Goal: Task Accomplishment & Management: Manage account settings

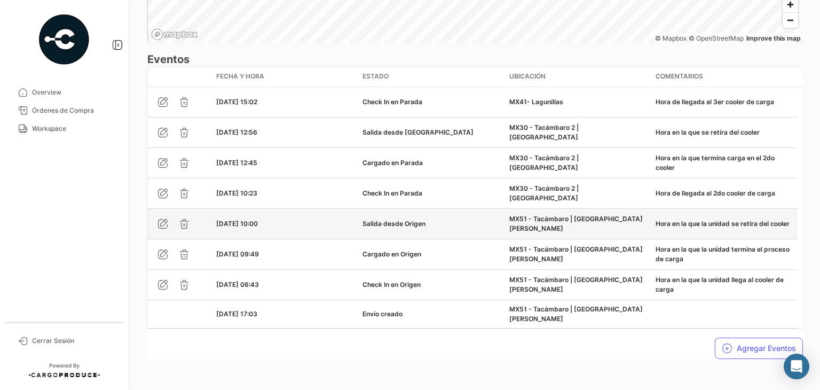
scroll to position [912, 0]
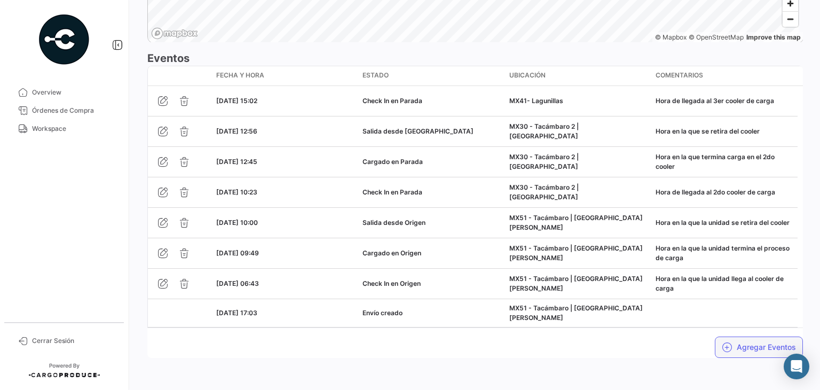
click at [715, 346] on button "Agregar Eventos" at bounding box center [759, 346] width 88 height 21
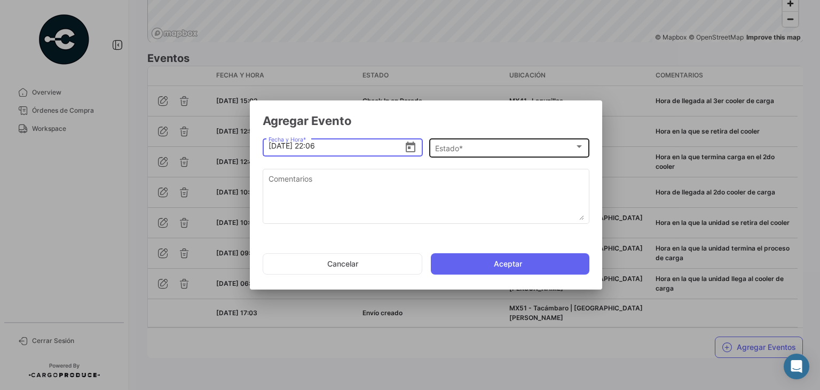
click at [489, 152] on div "Estado *" at bounding box center [504, 148] width 139 height 9
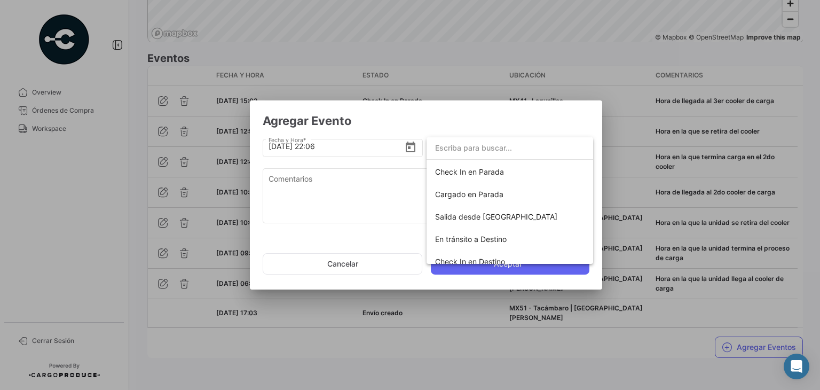
scroll to position [110, 0]
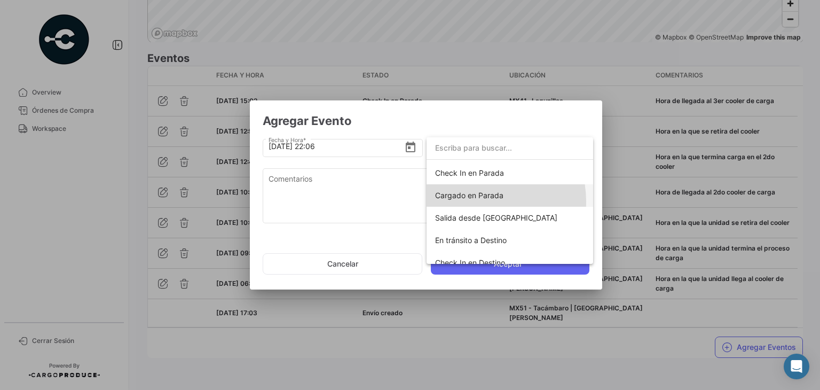
click at [472, 201] on span "Cargado en Parada" at bounding box center [510, 195] width 150 height 22
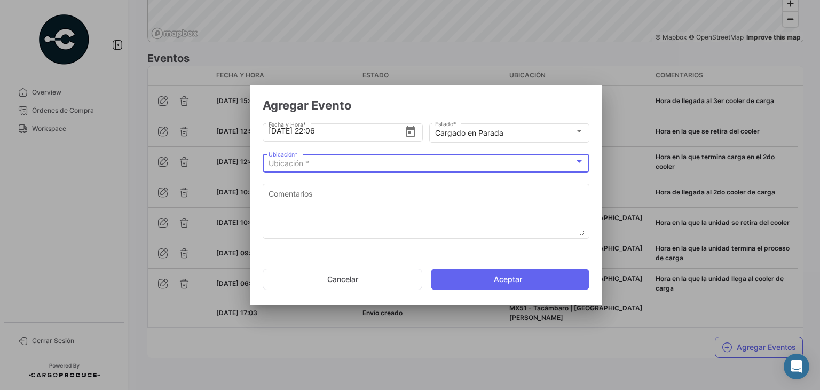
click at [335, 162] on div "Ubicación *" at bounding box center [422, 163] width 306 height 9
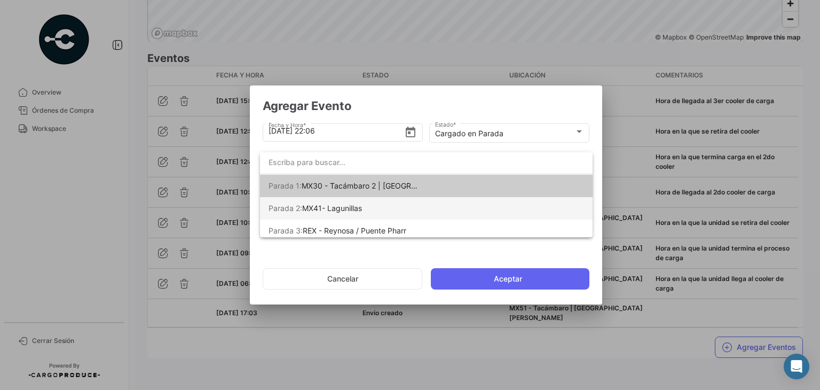
click at [357, 207] on span "MX41- Lagunillas" at bounding box center [332, 207] width 60 height 9
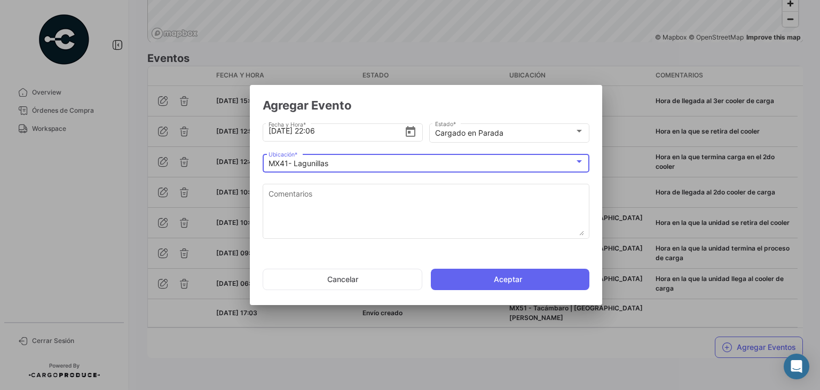
scroll to position [0, 0]
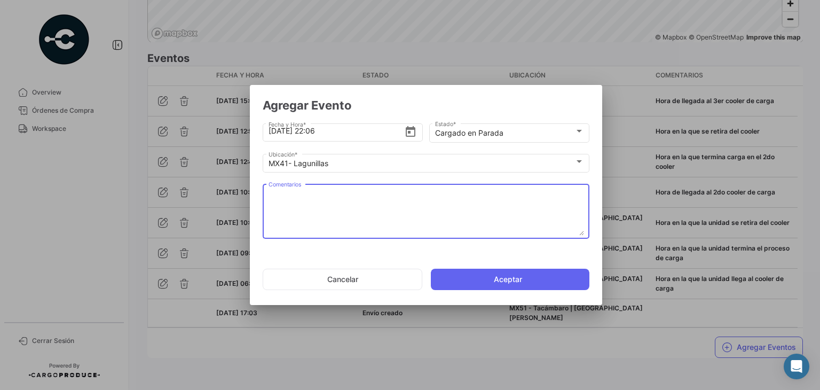
click at [334, 207] on textarea "Comentarios" at bounding box center [427, 212] width 316 height 47
paste textarea "Hora en la que termina carga en el 3er cooler"
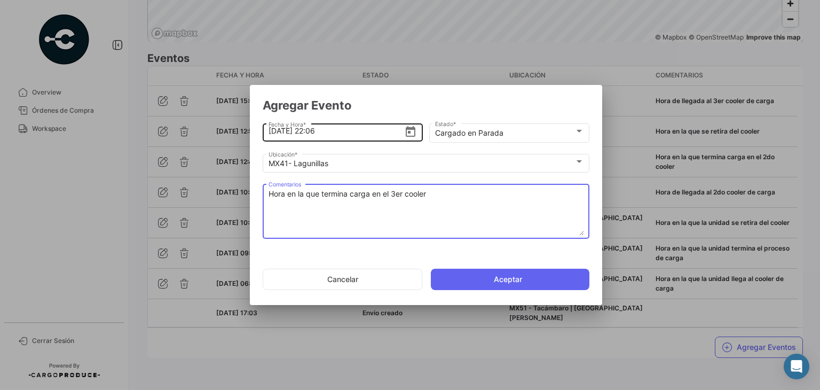
type textarea "Hora en la que termina carga en el 3er cooler"
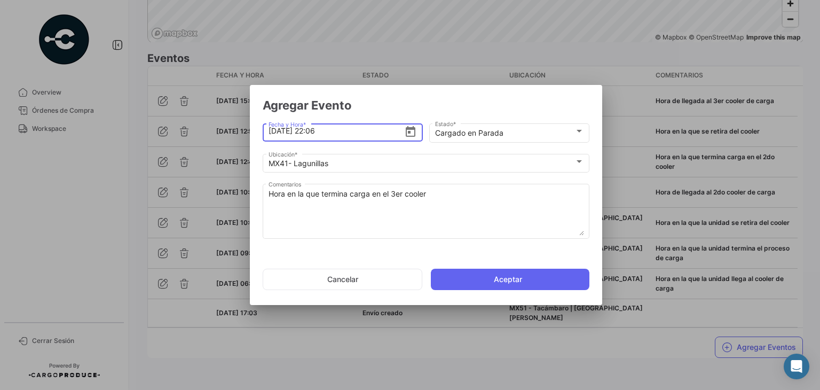
click at [314, 135] on input "[DATE] 22:06" at bounding box center [337, 130] width 136 height 37
type input "[DATE] 16:30"
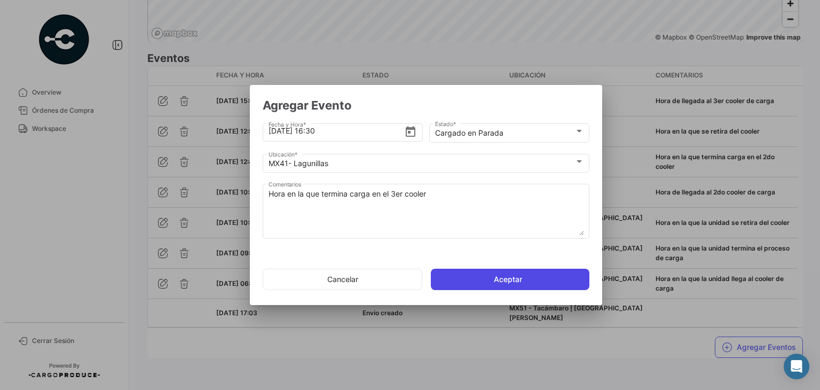
click at [469, 277] on button "Aceptar" at bounding box center [510, 279] width 159 height 21
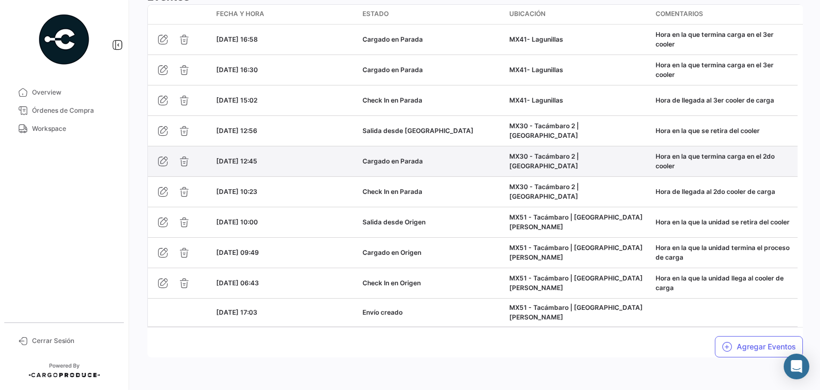
scroll to position [978, 0]
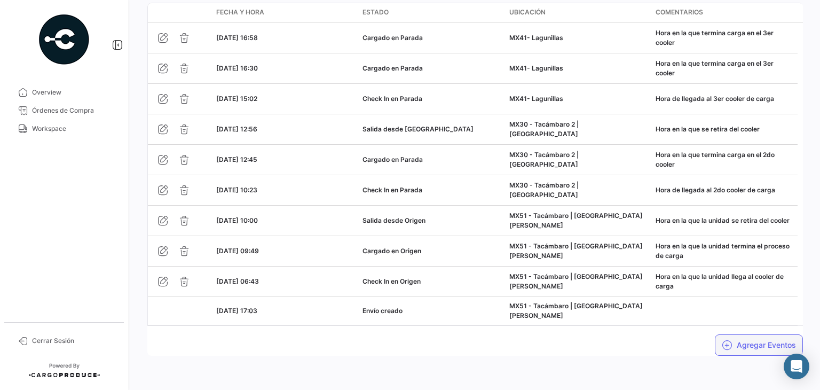
click at [735, 335] on button "Agregar Eventos" at bounding box center [759, 344] width 88 height 21
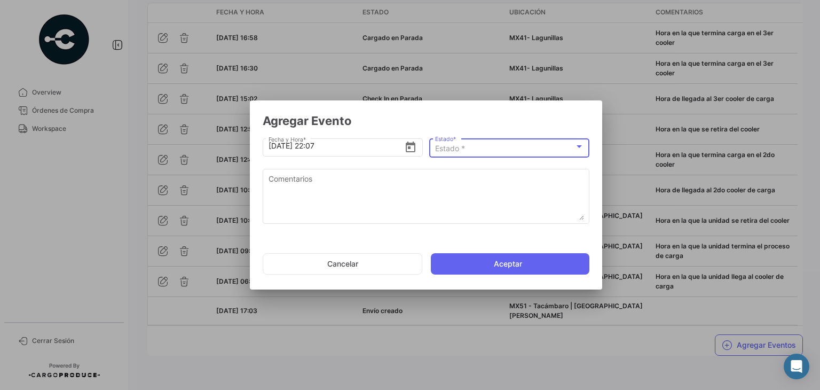
click at [449, 147] on span "Estado *" at bounding box center [450, 148] width 30 height 9
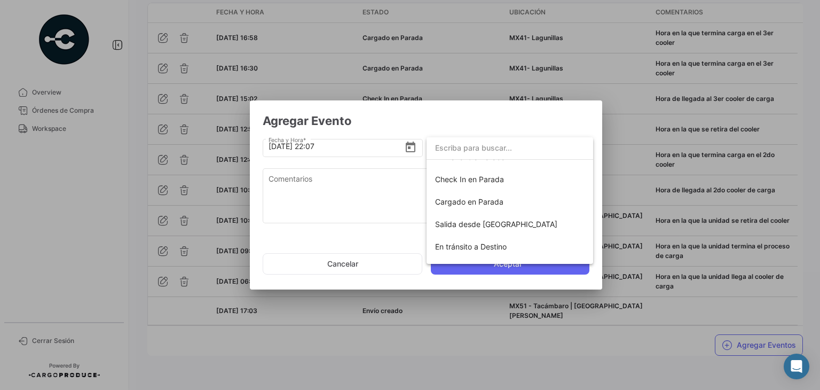
scroll to position [107, 0]
click at [471, 217] on span "Salida desde [GEOGRAPHIC_DATA]" at bounding box center [496, 220] width 122 height 9
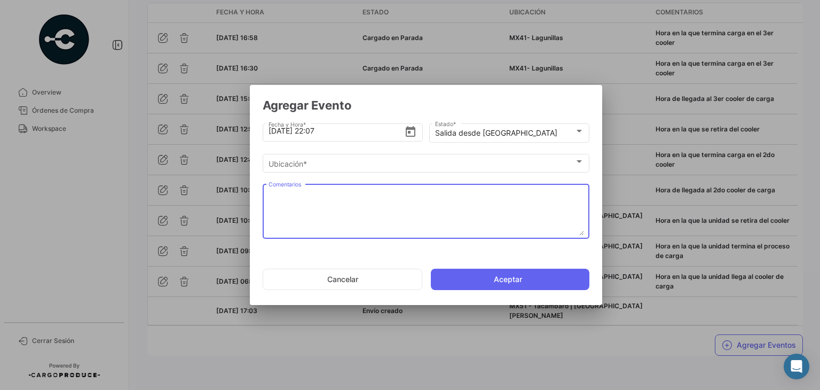
click at [338, 193] on textarea "Comentarios" at bounding box center [427, 212] width 316 height 47
paste textarea "Hora en la que se retira del cooler"
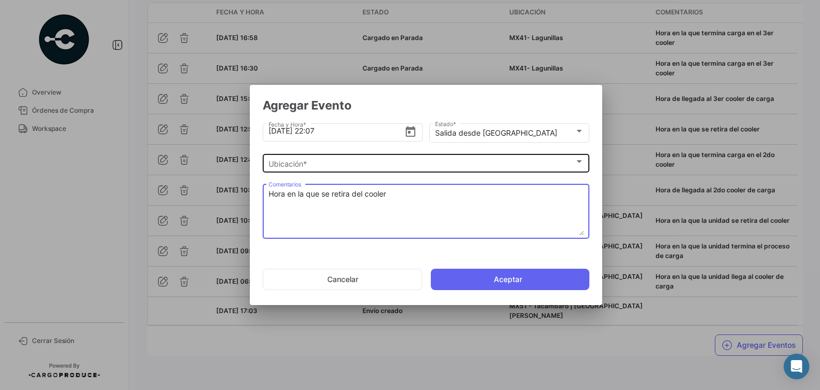
type textarea "Hora en la que se retira del cooler"
click at [303, 160] on span "Ubicación *" at bounding box center [422, 163] width 306 height 9
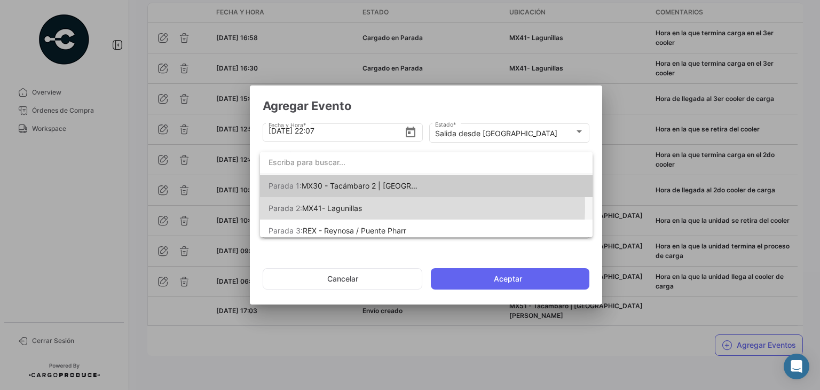
click at [350, 206] on span "MX41- Lagunillas" at bounding box center [332, 207] width 60 height 9
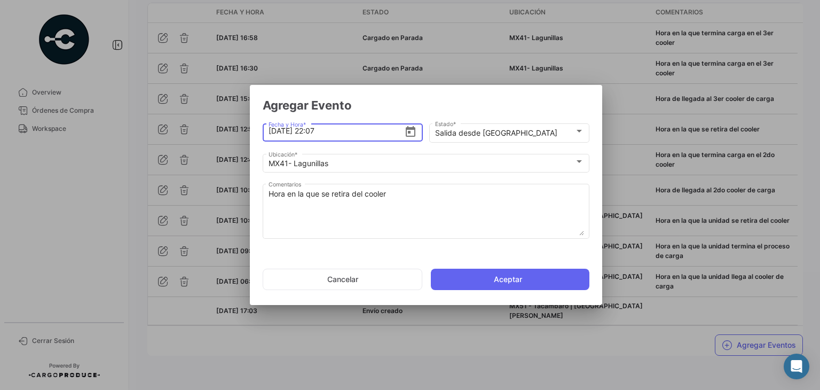
click at [316, 131] on input "[DATE] 22:07" at bounding box center [337, 130] width 136 height 37
type input "[DATE] 16:36"
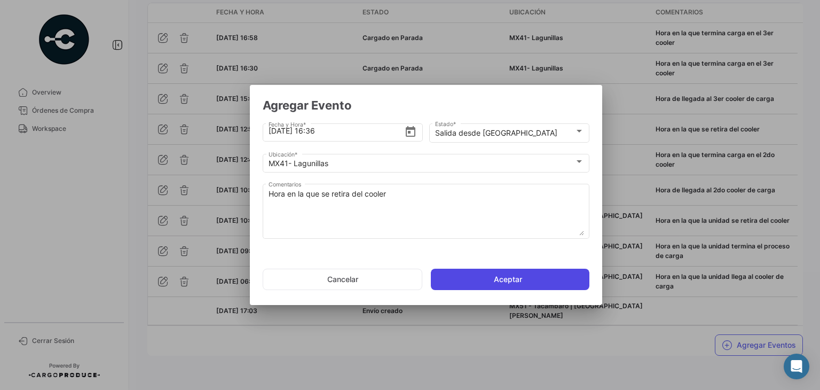
click at [476, 276] on button "Aceptar" at bounding box center [510, 279] width 159 height 21
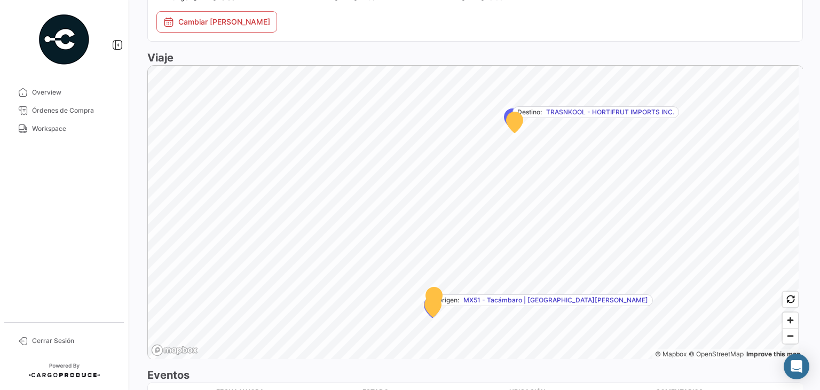
scroll to position [593, 0]
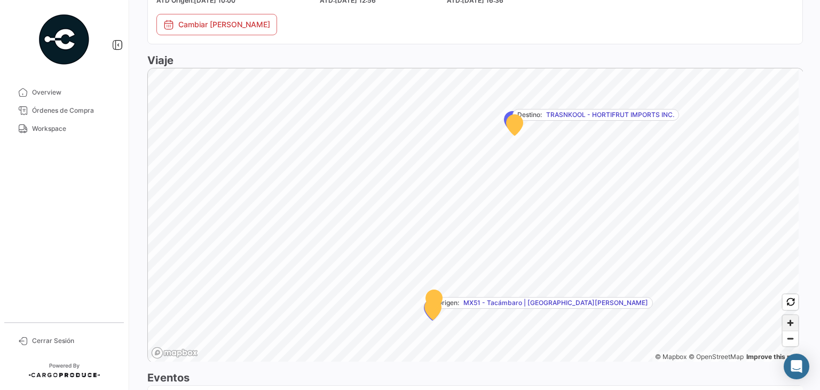
click at [783, 327] on span "Zoom in" at bounding box center [790, 322] width 15 height 15
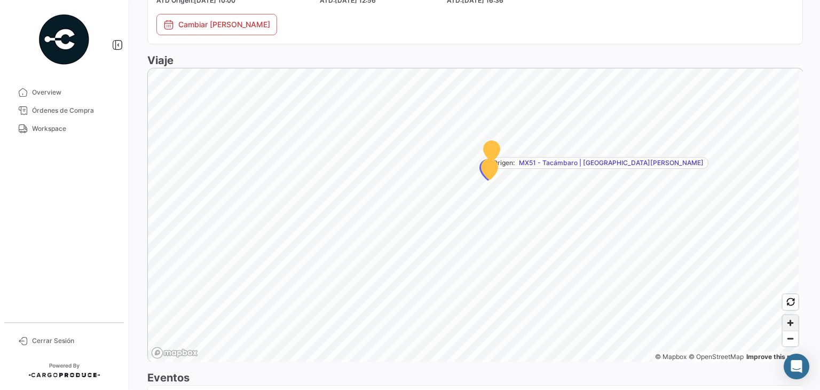
click at [792, 331] on span "Zoom in" at bounding box center [790, 322] width 15 height 15
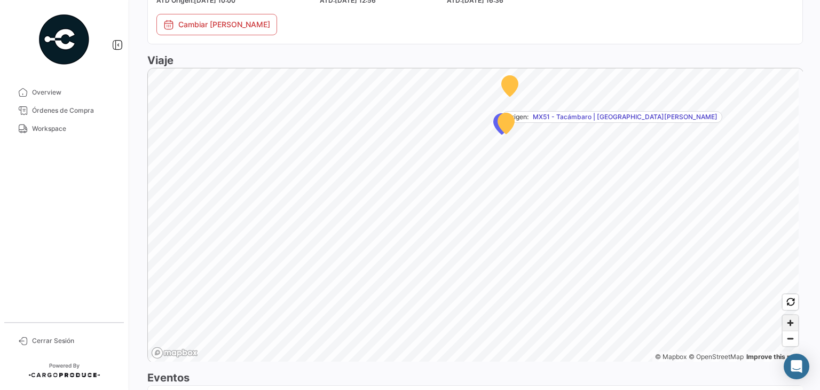
click at [792, 331] on span "Zoom in" at bounding box center [790, 322] width 15 height 15
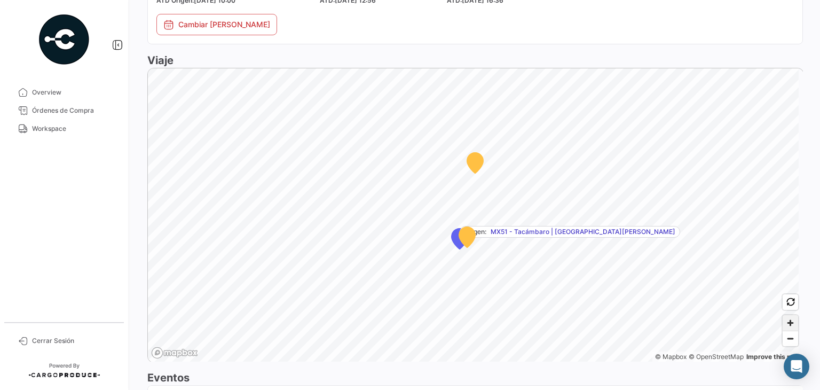
click at [784, 331] on span "Zoom in" at bounding box center [790, 322] width 15 height 15
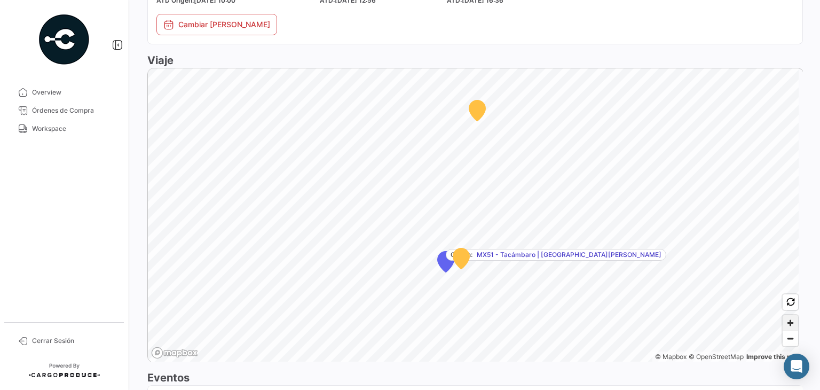
click at [784, 331] on span "Zoom in" at bounding box center [790, 322] width 15 height 15
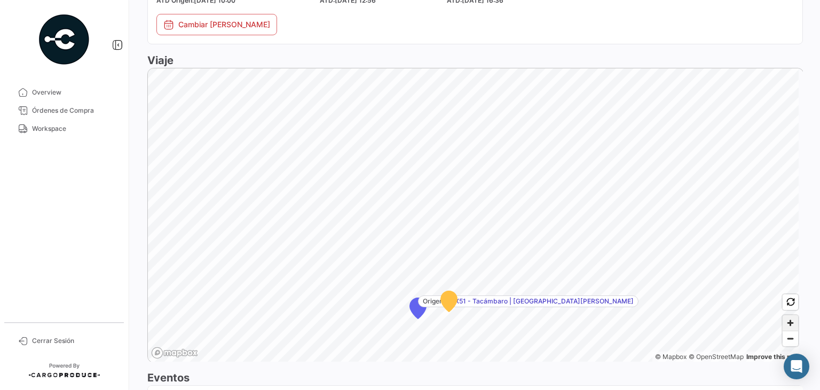
click at [784, 331] on span "Zoom in" at bounding box center [790, 322] width 15 height 15
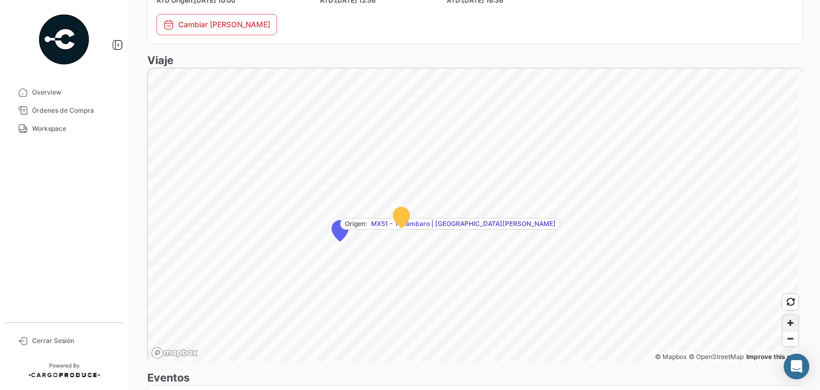
click at [788, 325] on span "Zoom in" at bounding box center [790, 322] width 15 height 15
